Goal: Task Accomplishment & Management: Complete application form

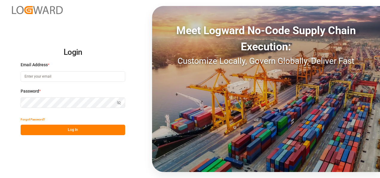
click at [85, 75] on input at bounding box center [73, 76] width 105 height 10
type input "[PERSON_NAME][EMAIL_ADDRESS][PERSON_NAME][DOMAIN_NAME]"
click at [71, 132] on button "Log In" at bounding box center [73, 129] width 105 height 10
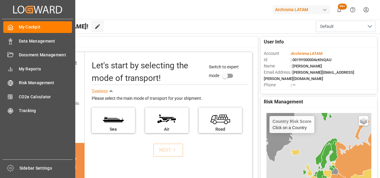
click at [15, 40] on div "Data Management Data Management" at bounding box center [37, 41] width 69 height 12
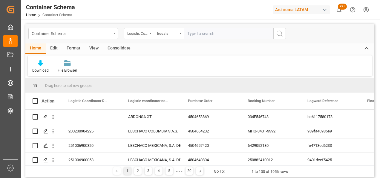
click at [112, 31] on div "Container Schema" at bounding box center [73, 33] width 90 height 11
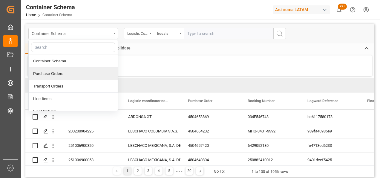
click at [81, 72] on div "Purchase Orders" at bounding box center [73, 73] width 89 height 13
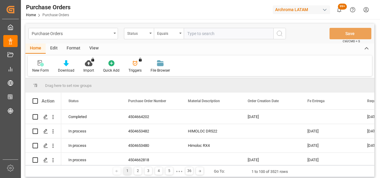
click at [151, 34] on div "Status" at bounding box center [139, 33] width 30 height 11
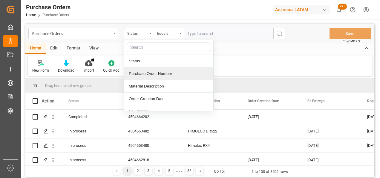
click at [142, 72] on div "Purchase Order Number" at bounding box center [168, 73] width 89 height 13
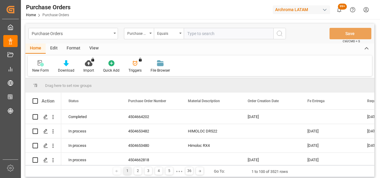
click at [192, 30] on input "text" at bounding box center [229, 33] width 90 height 11
paste input "4504662731"
type input "4504662731"
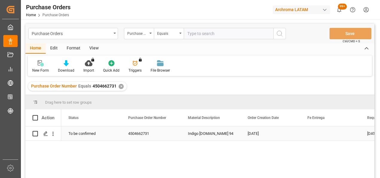
click at [43, 138] on div "Press SPACE to select this row." at bounding box center [45, 133] width 9 height 11
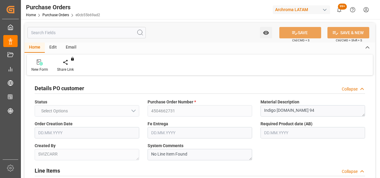
type input "1"
type input "[DATE]"
click at [243, 68] on div "New Form Share Link You don't have permission for this feature. Contact admin." at bounding box center [200, 64] width 346 height 21
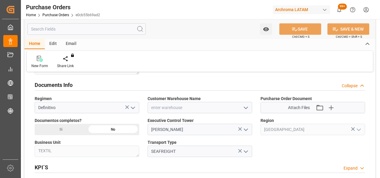
scroll to position [395, 0]
click at [248, 105] on icon "open menu" at bounding box center [245, 106] width 7 height 7
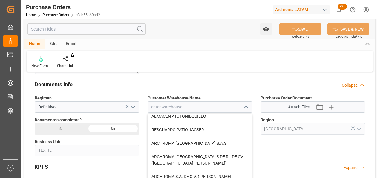
scroll to position [31, 0]
click at [217, 175] on div "ARCHROMA S.A. DE C.V. ([PERSON_NAME])" at bounding box center [200, 175] width 104 height 13
type input "ARCHROMA S.A. DE C.V. ([PERSON_NAME])"
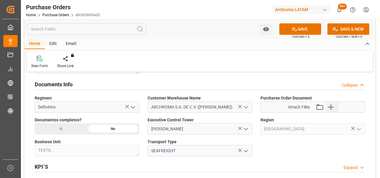
click at [334, 103] on icon "button" at bounding box center [331, 107] width 10 height 10
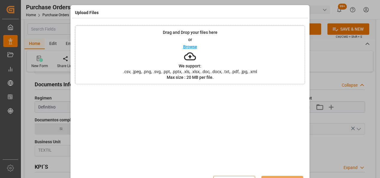
click at [238, 49] on div "Drag and Drop your files here or Browse We support: .csv, .jpeg, .png, .svg, .p…" at bounding box center [190, 54] width 230 height 59
click at [278, 176] on button "Upload" at bounding box center [283, 180] width 42 height 11
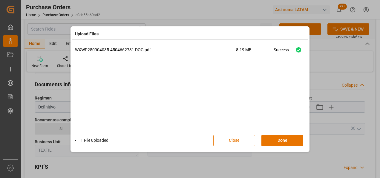
click at [283, 144] on button "Done" at bounding box center [283, 140] width 42 height 11
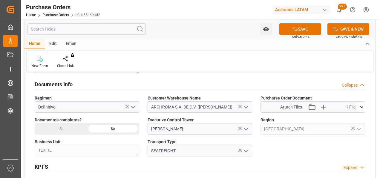
click at [78, 126] on div "Si" at bounding box center [61, 128] width 52 height 11
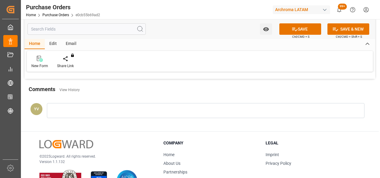
scroll to position [502, 0]
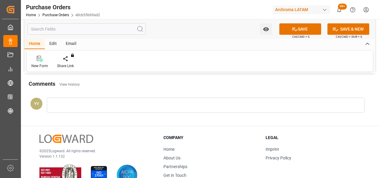
click at [244, 105] on div at bounding box center [206, 104] width 318 height 15
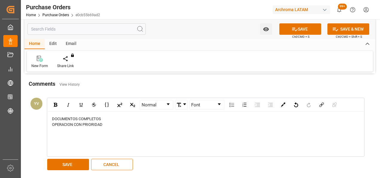
click at [75, 164] on button "SAVE" at bounding box center [68, 163] width 42 height 11
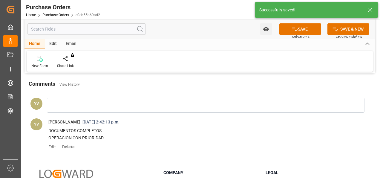
click at [268, 30] on icon "open menu" at bounding box center [266, 29] width 6 height 4
click at [263, 42] on span "Start Watching" at bounding box center [241, 42] width 54 height 6
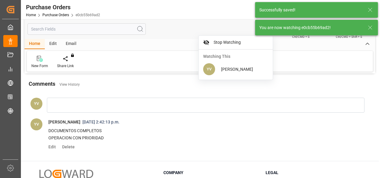
click at [369, 27] on icon at bounding box center [370, 27] width 7 height 7
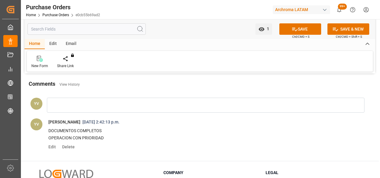
click at [301, 29] on button "SAVE" at bounding box center [301, 28] width 42 height 11
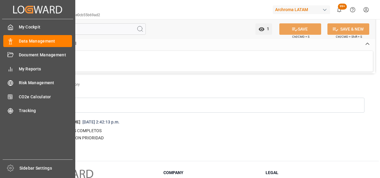
click at [12, 27] on icon at bounding box center [10, 27] width 6 height 6
